Goal: Information Seeking & Learning: Learn about a topic

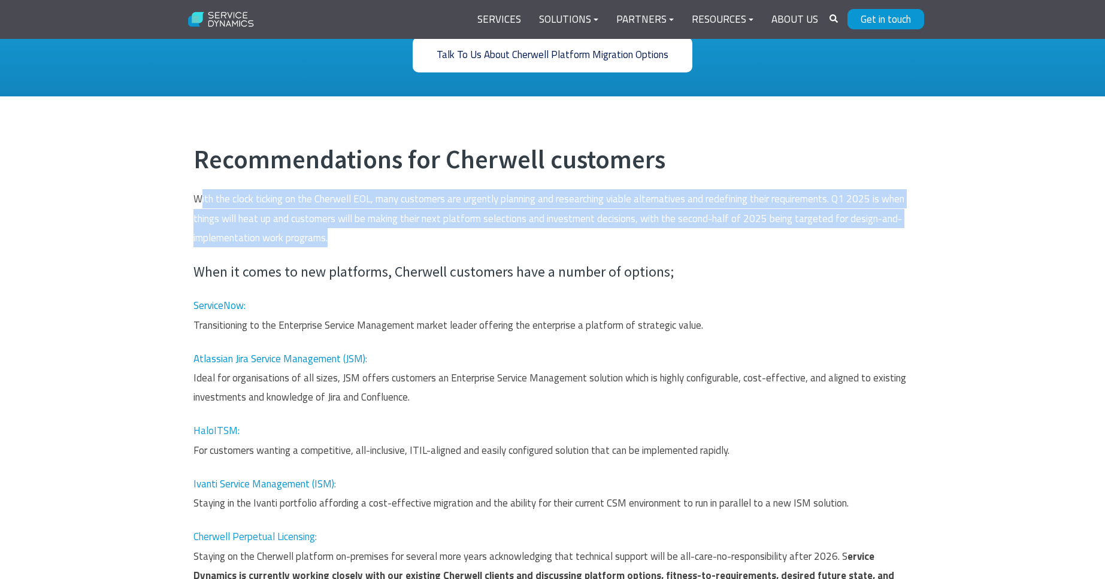
drag, startPoint x: 282, startPoint y: 219, endPoint x: 500, endPoint y: 249, distance: 220.6
click at [500, 249] on span "Recommendations for Cherwell customers With the clock ticking on the Cherwell E…" at bounding box center [552, 374] width 718 height 460
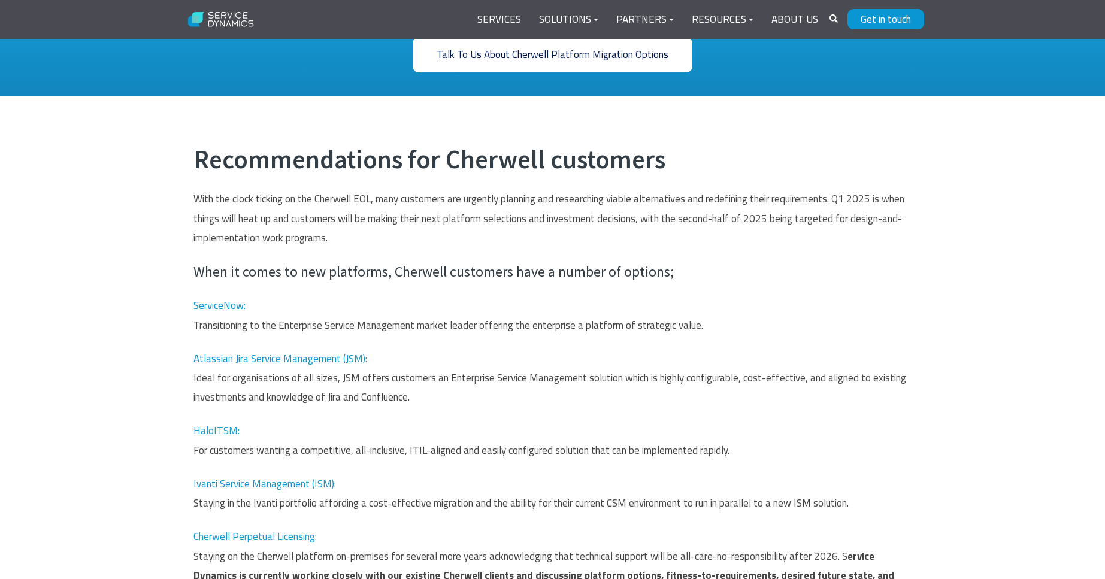
click at [265, 239] on span "With the clock ticking on the Cherwell EOL, many customers are urgently plannin…" at bounding box center [548, 218] width 711 height 54
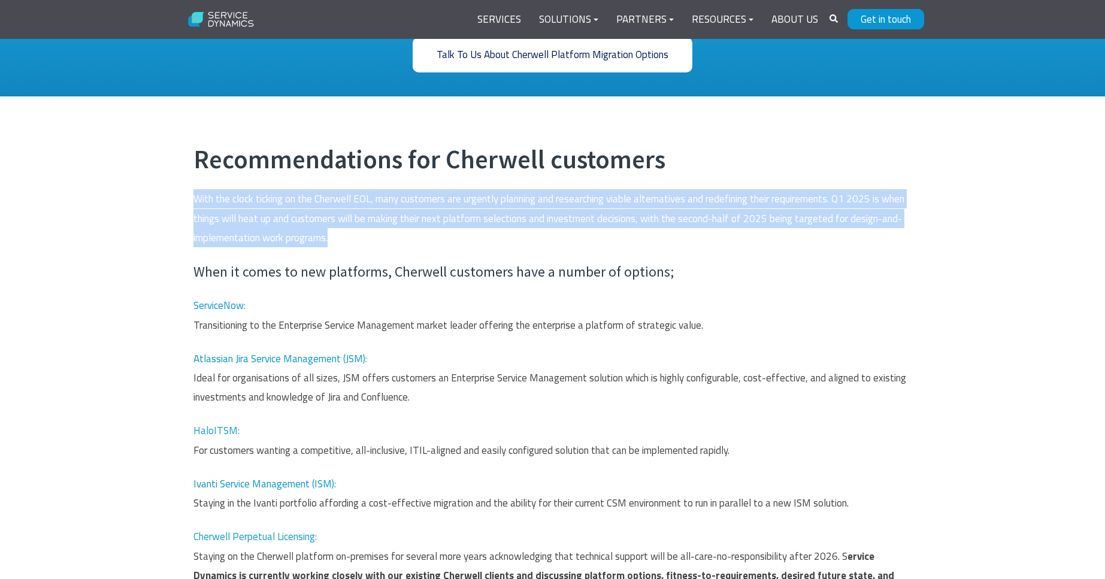
click at [265, 239] on span "With the clock ticking on the Cherwell EOL, many customers are urgently plannin…" at bounding box center [548, 218] width 711 height 54
click at [395, 247] on p "With the clock ticking on the Cherwell EOL, many customers are urgently plannin…" at bounding box center [552, 218] width 718 height 58
drag, startPoint x: 277, startPoint y: 226, endPoint x: 142, endPoint y: 202, distance: 136.8
click at [142, 202] on div "Recommendations for Cherwell customers With the clock ticking on the Cherwell E…" at bounding box center [552, 399] width 1105 height 606
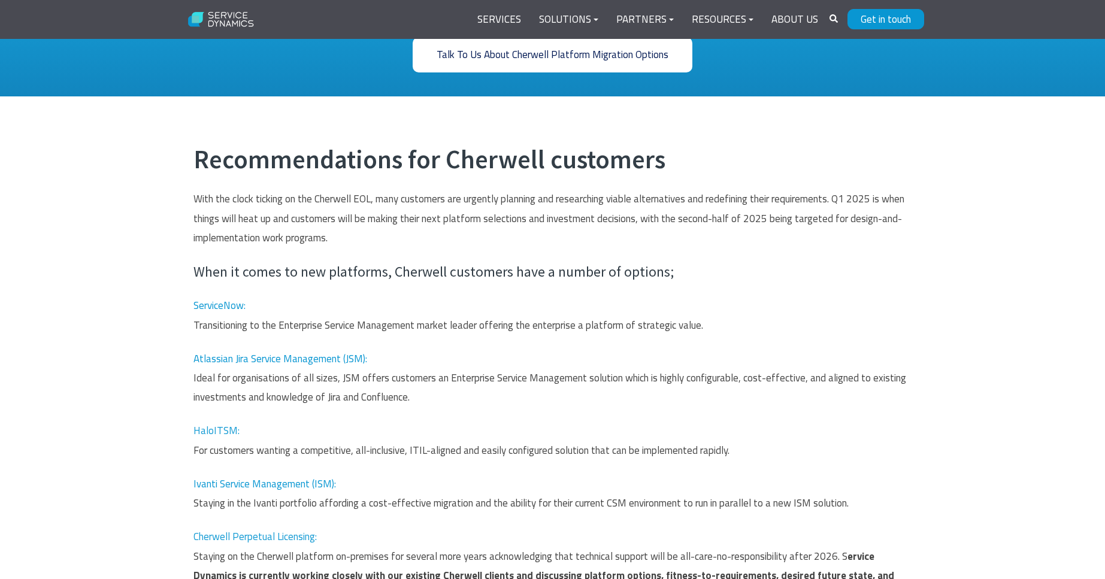
click at [194, 204] on span "With the clock ticking on the Cherwell EOL, many customers are urgently plannin…" at bounding box center [548, 218] width 711 height 54
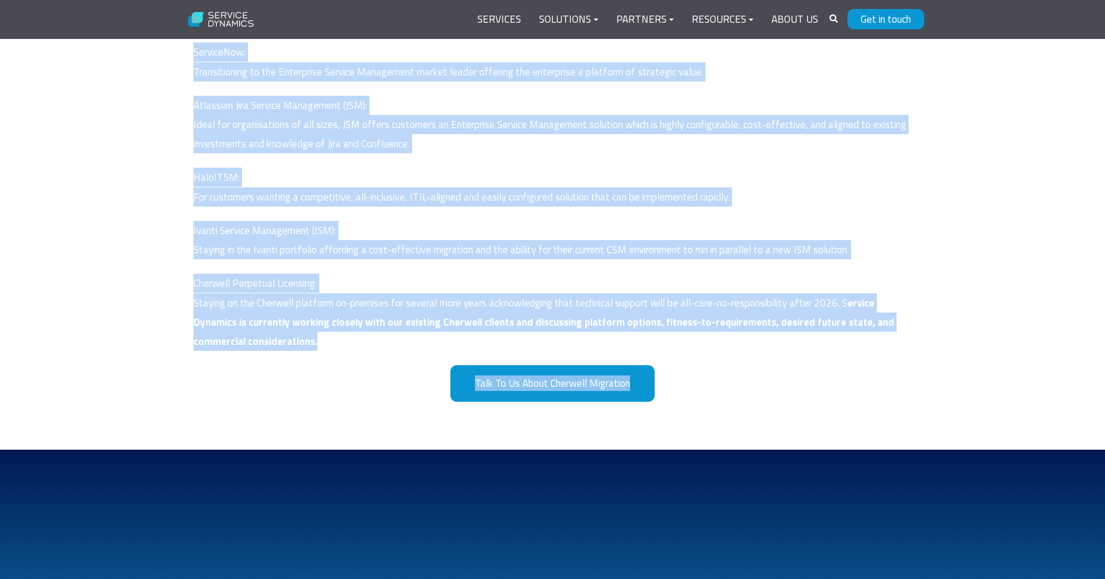
scroll to position [744, 0]
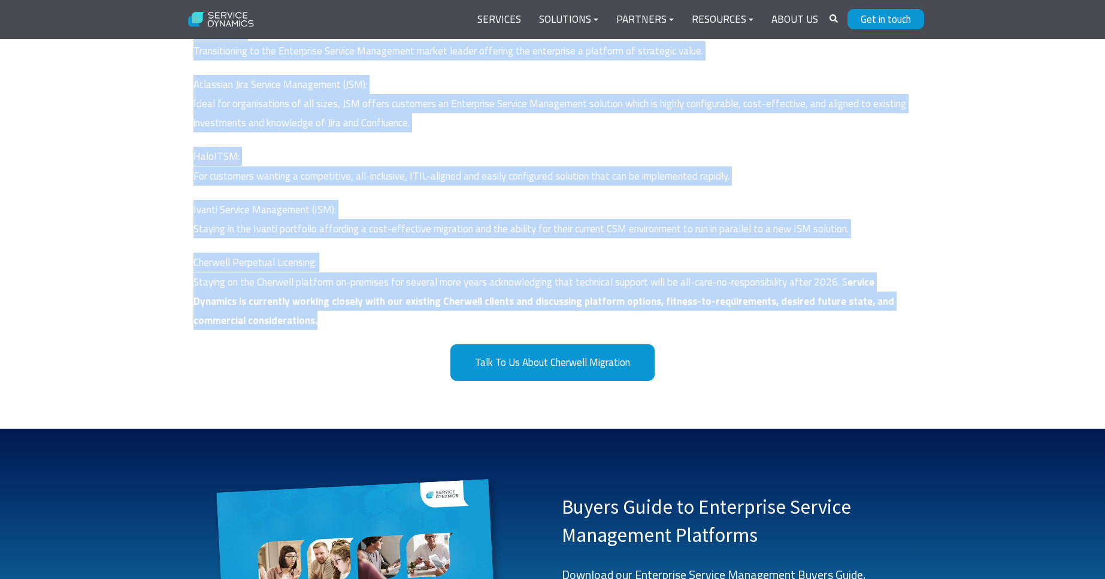
drag, startPoint x: 173, startPoint y: 196, endPoint x: 315, endPoint y: 330, distance: 195.7
click at [315, 330] on div "Recommendations for Cherwell customers With the clock ticking on the Cherwell E…" at bounding box center [552, 125] width 1105 height 606
